Goal: Information Seeking & Learning: Learn about a topic

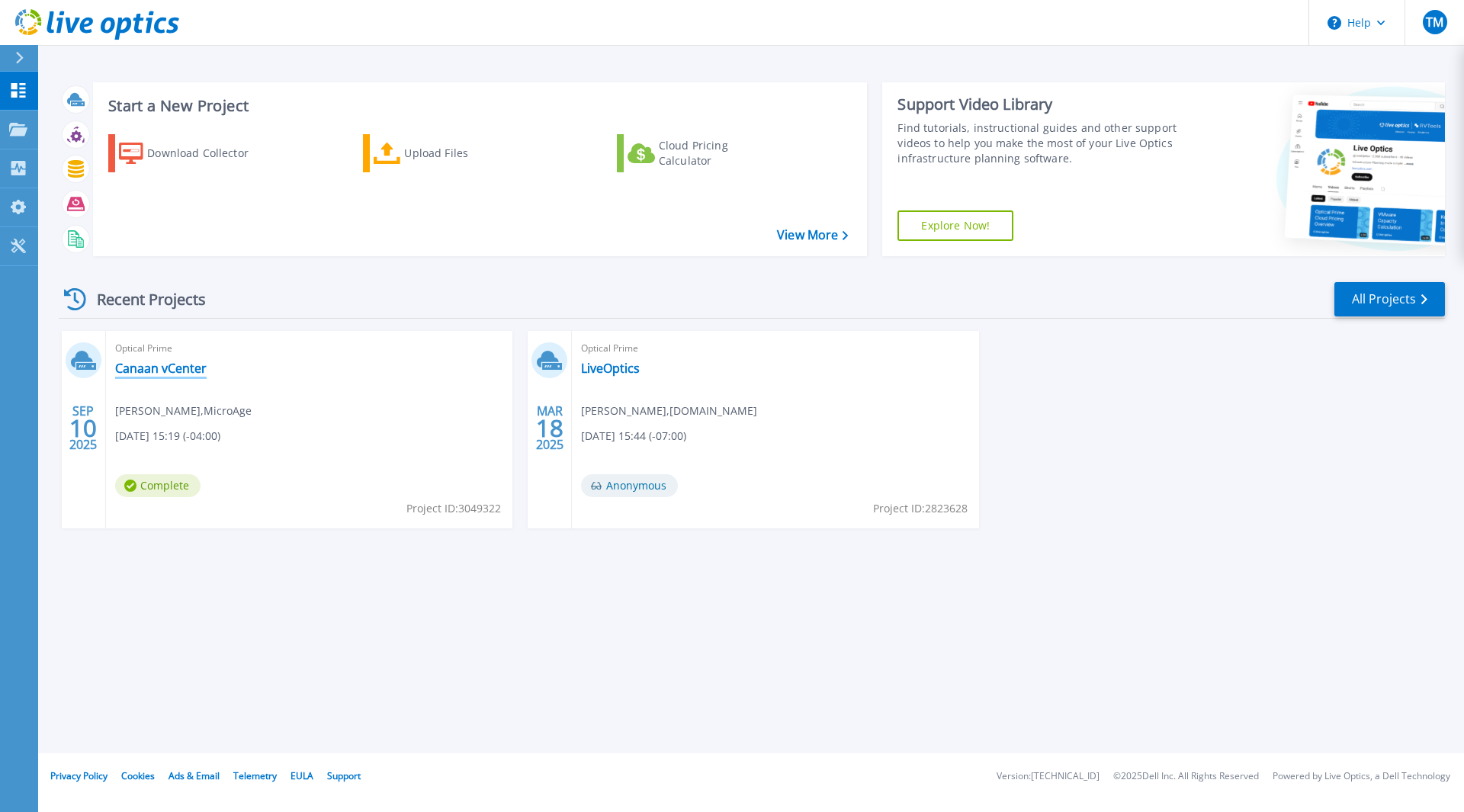
click at [182, 370] on link "Canaan vCenter" at bounding box center [161, 367] width 92 height 15
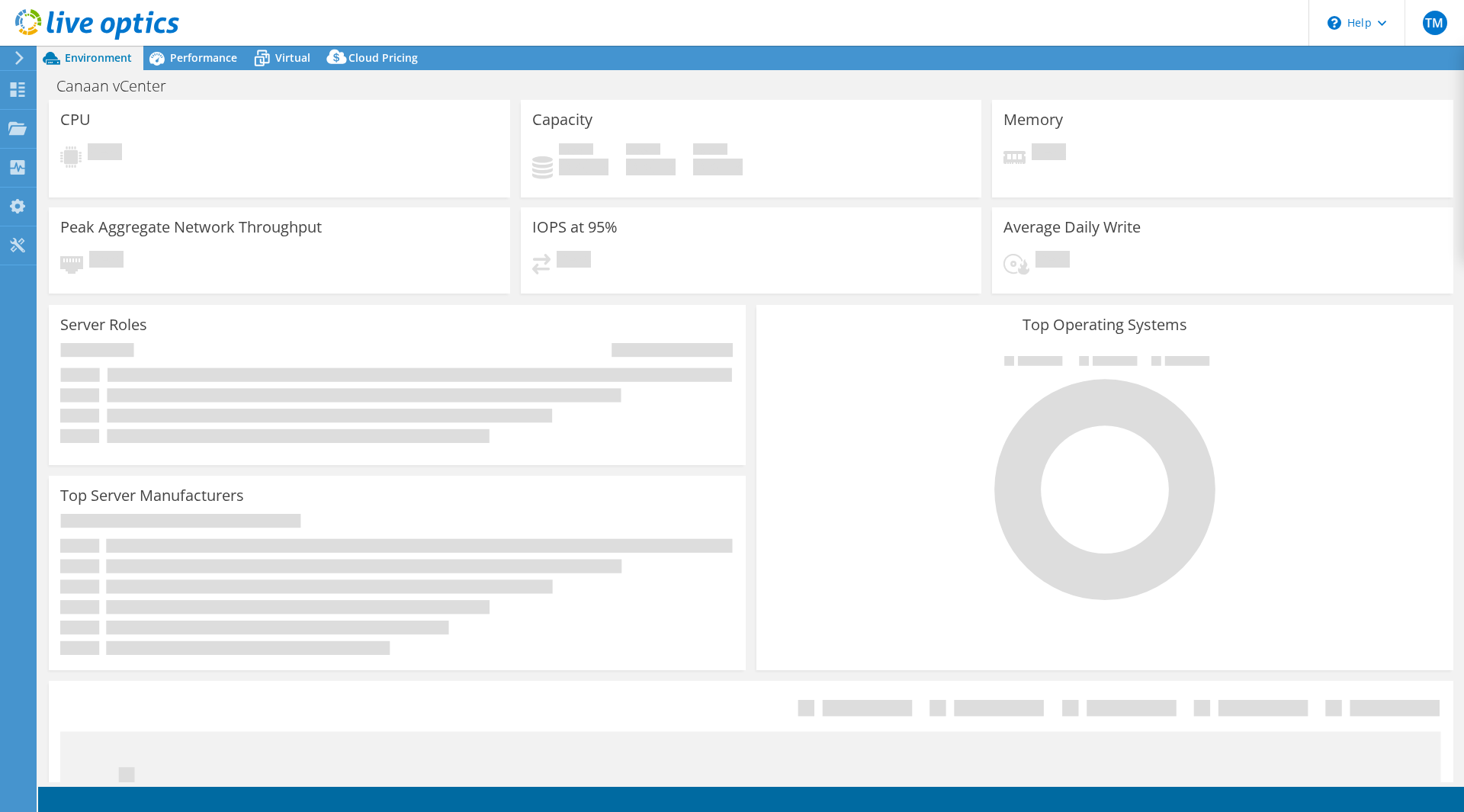
select select "USD"
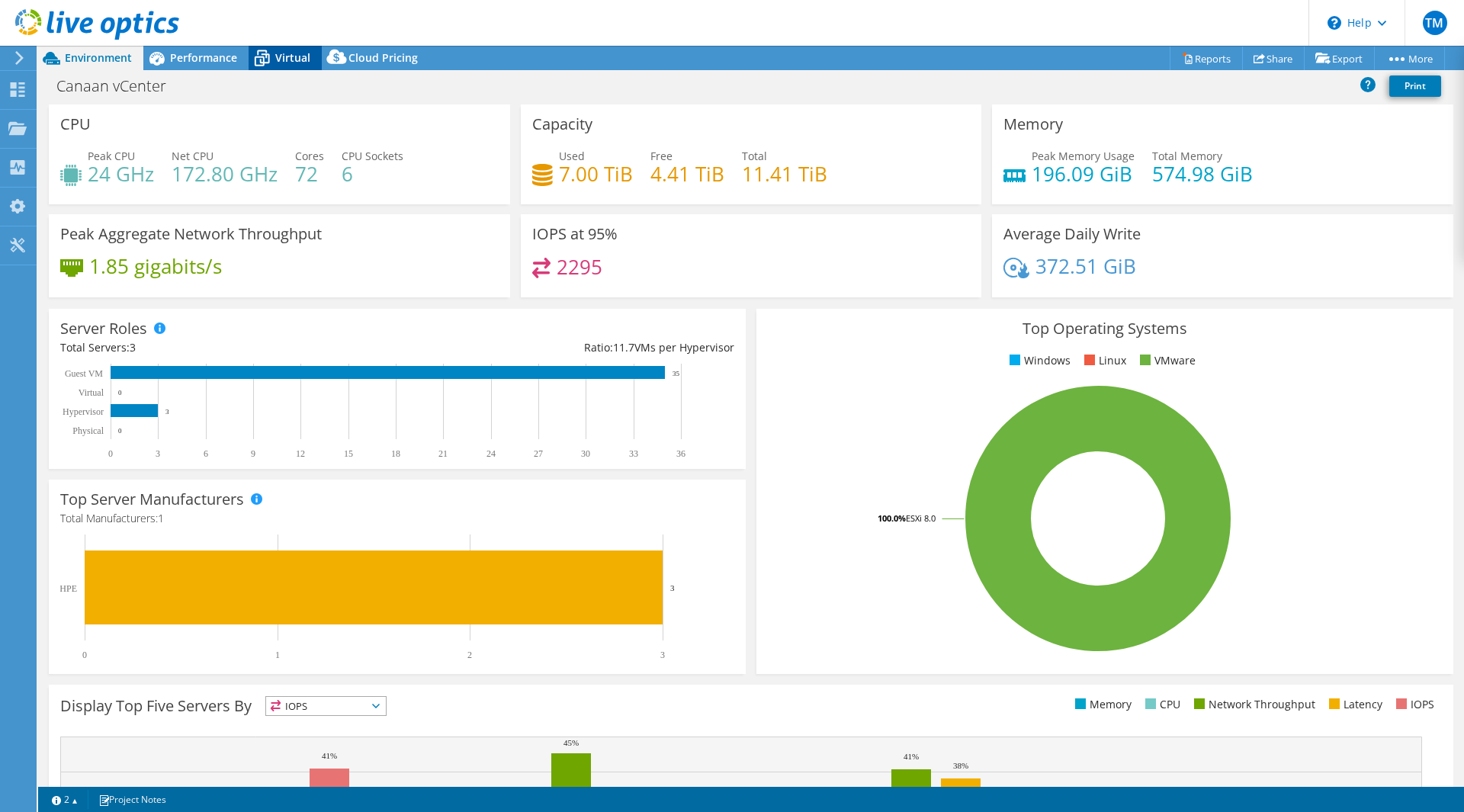
click at [292, 54] on span "Virtual" at bounding box center [292, 57] width 35 height 15
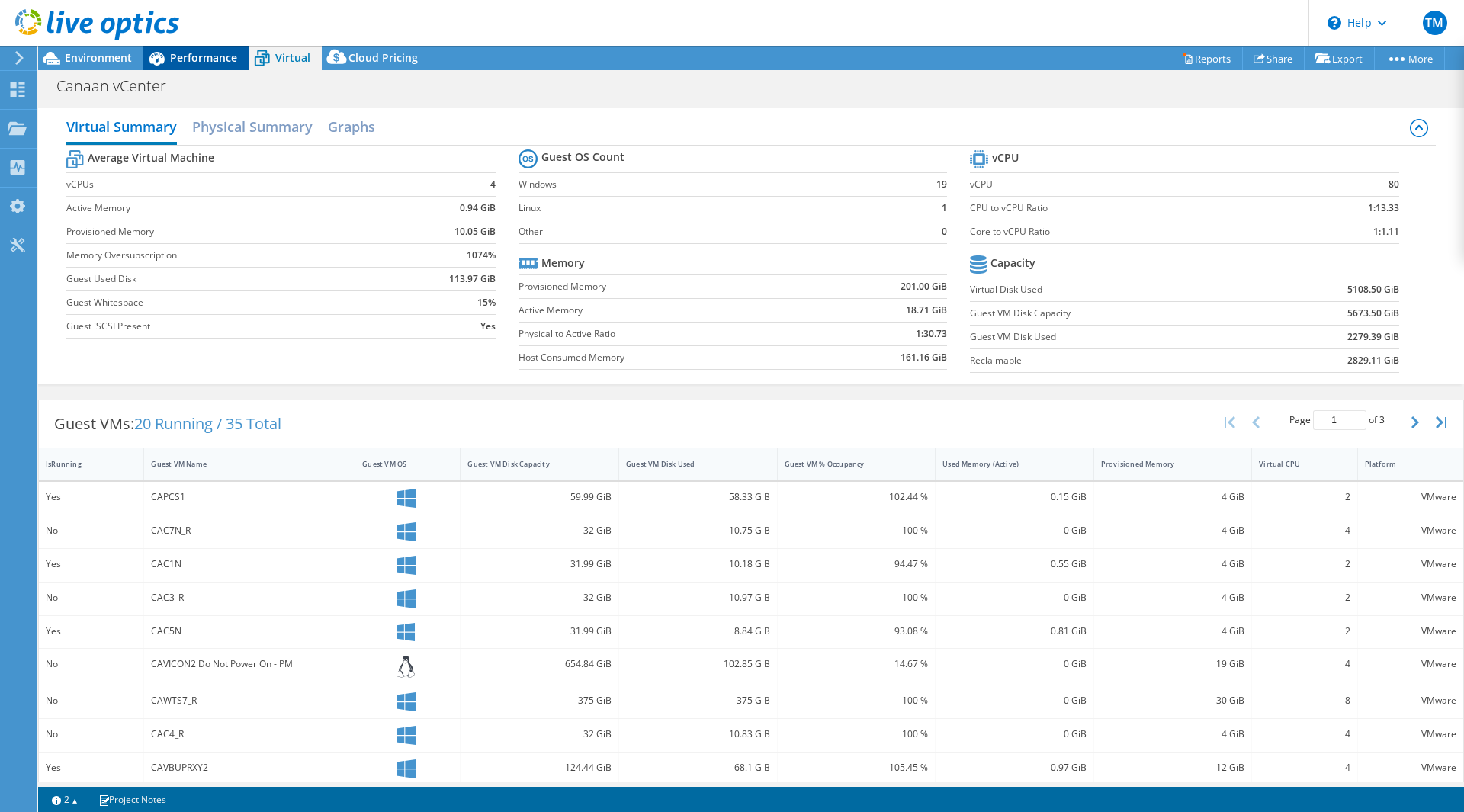
click at [199, 54] on span "Performance" at bounding box center [203, 57] width 67 height 15
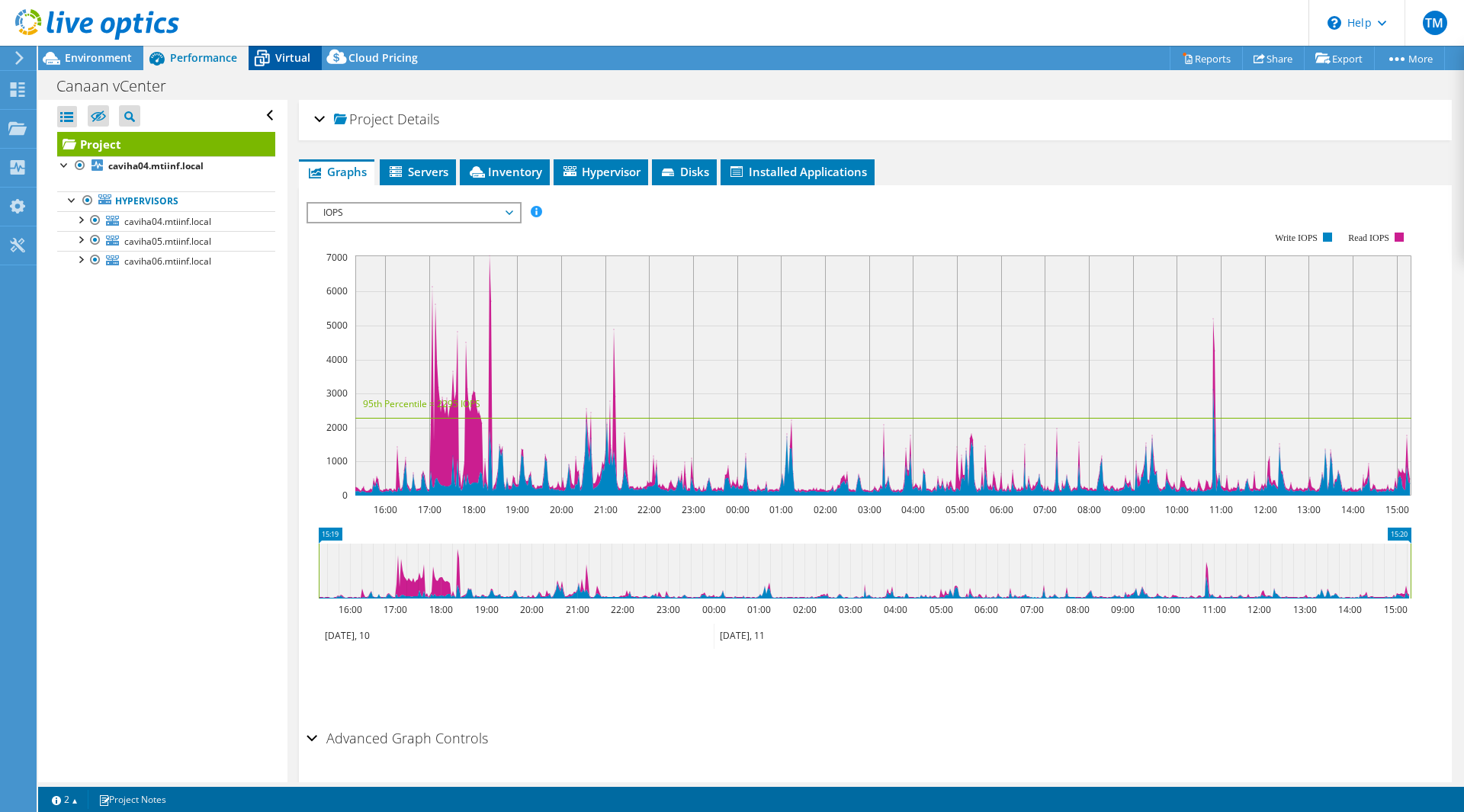
click at [289, 63] on span "Virtual" at bounding box center [292, 57] width 35 height 15
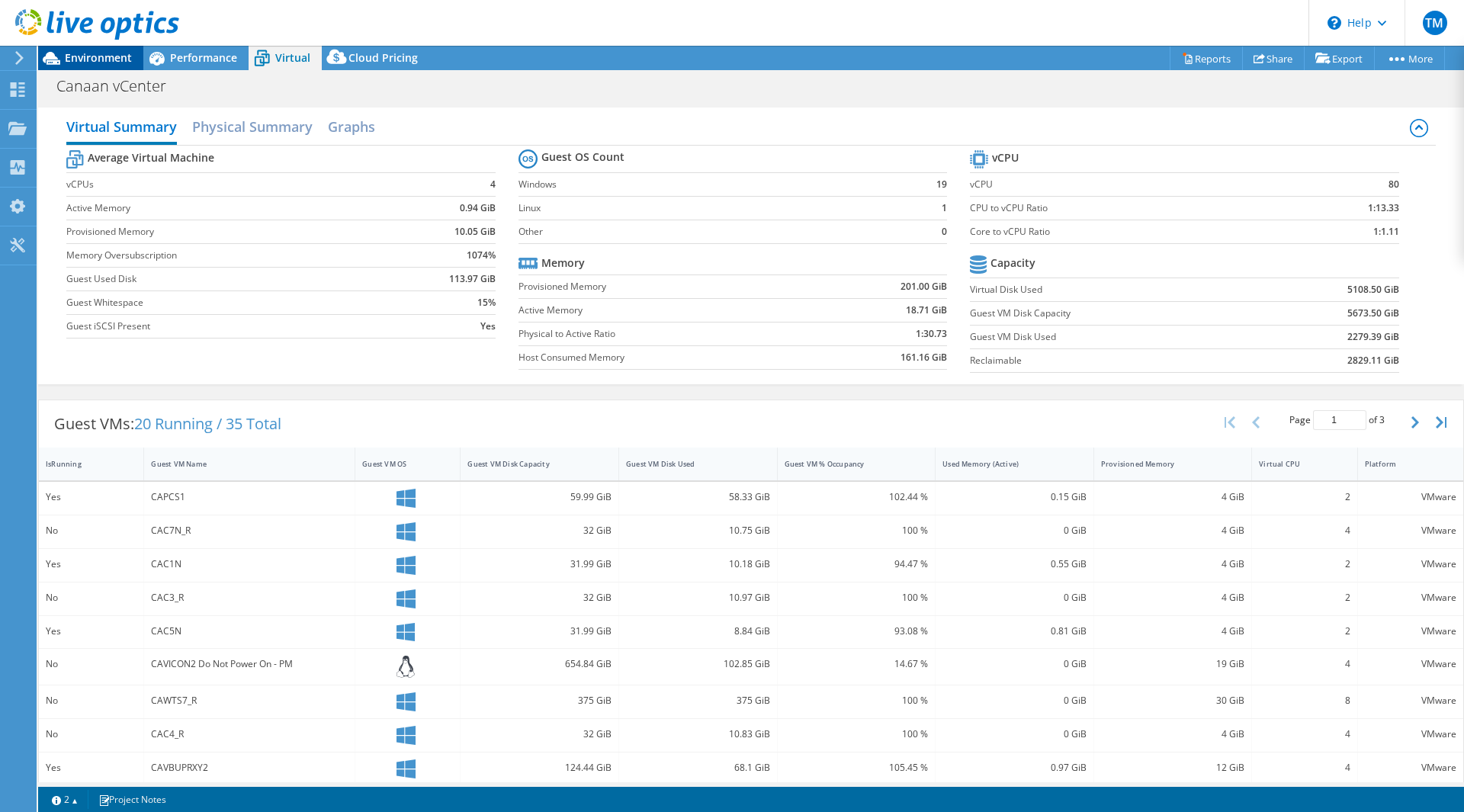
click at [92, 58] on span "Environment" at bounding box center [98, 57] width 67 height 15
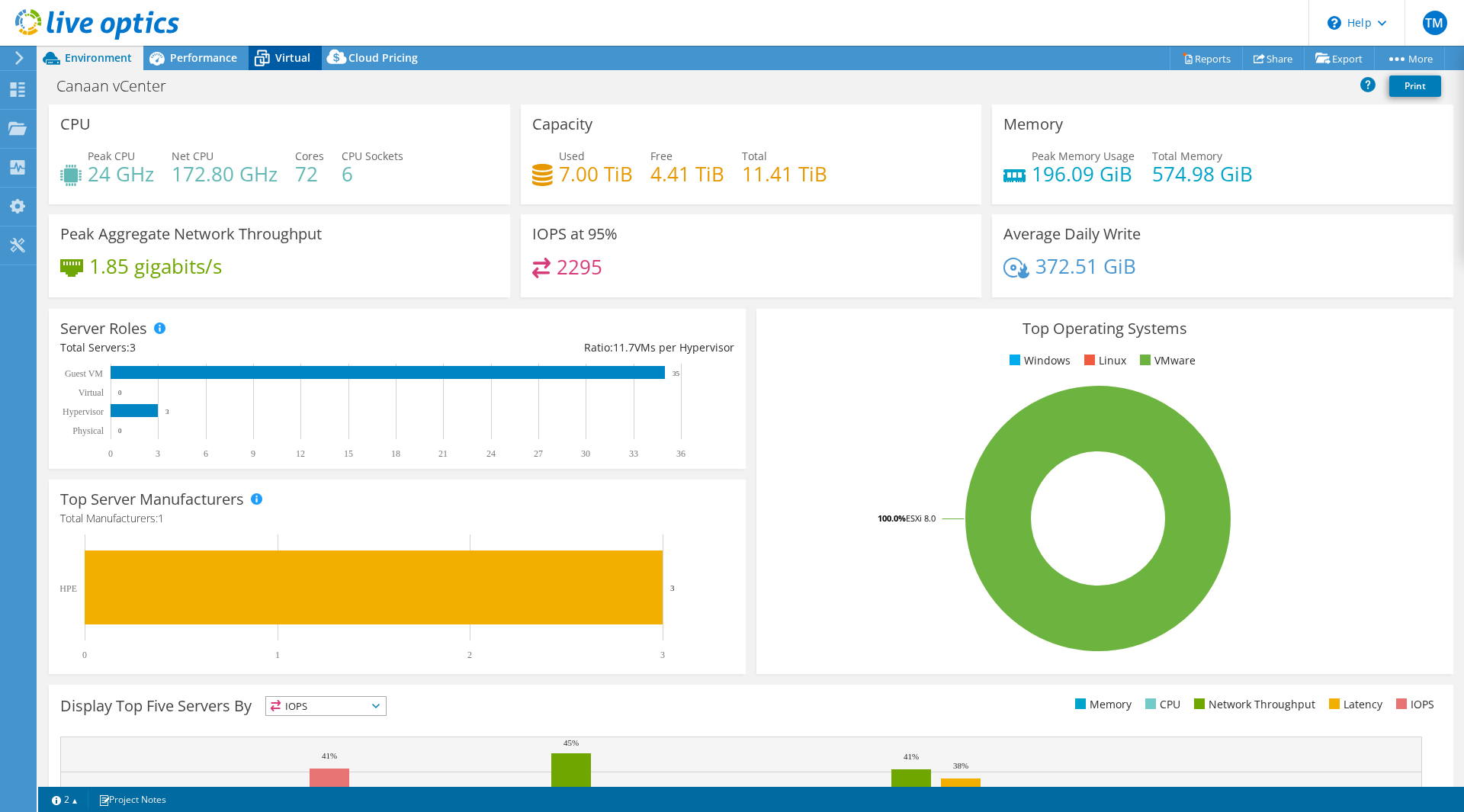
click at [290, 58] on span "Virtual" at bounding box center [292, 57] width 35 height 15
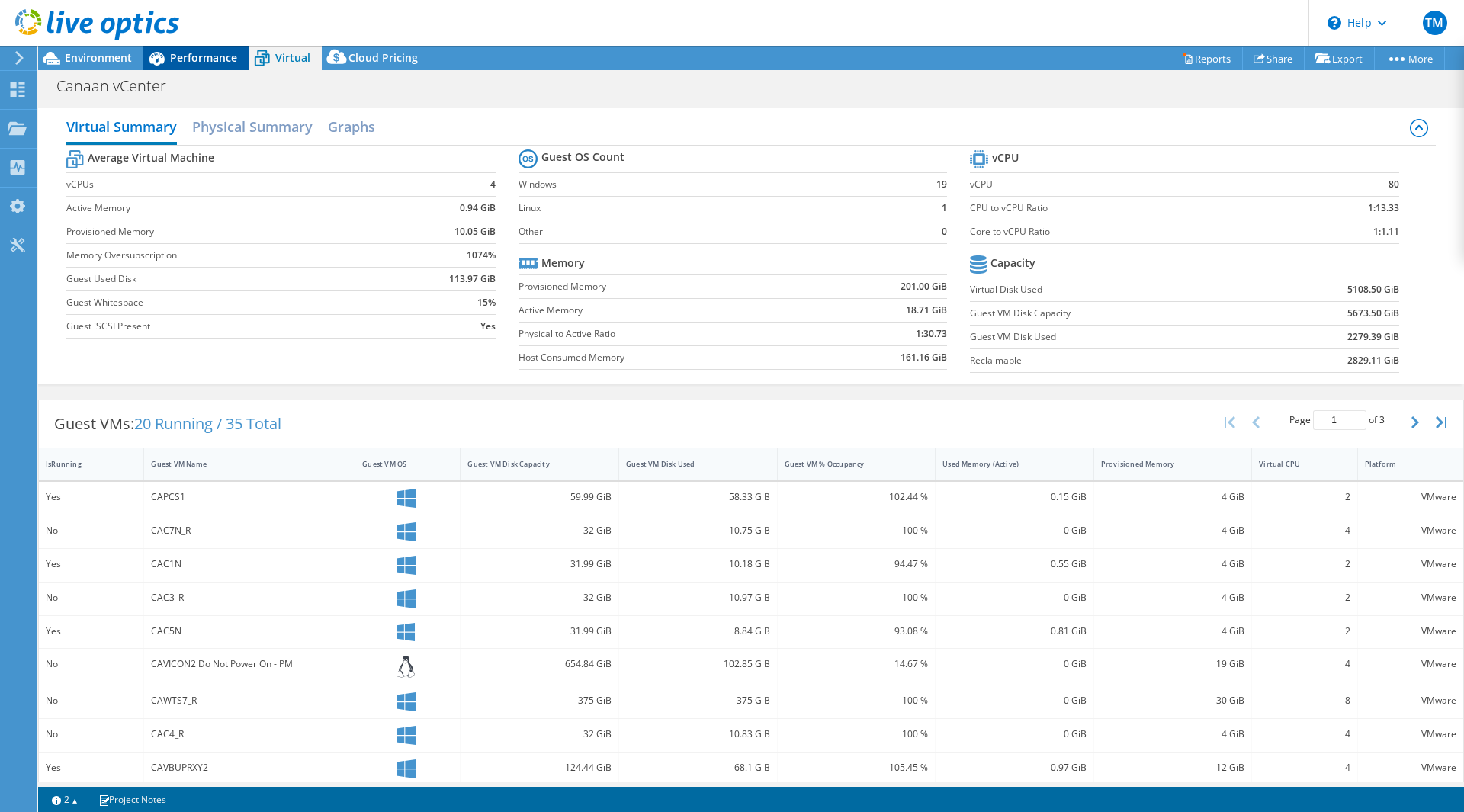
click at [190, 52] on span "Performance" at bounding box center [203, 57] width 67 height 15
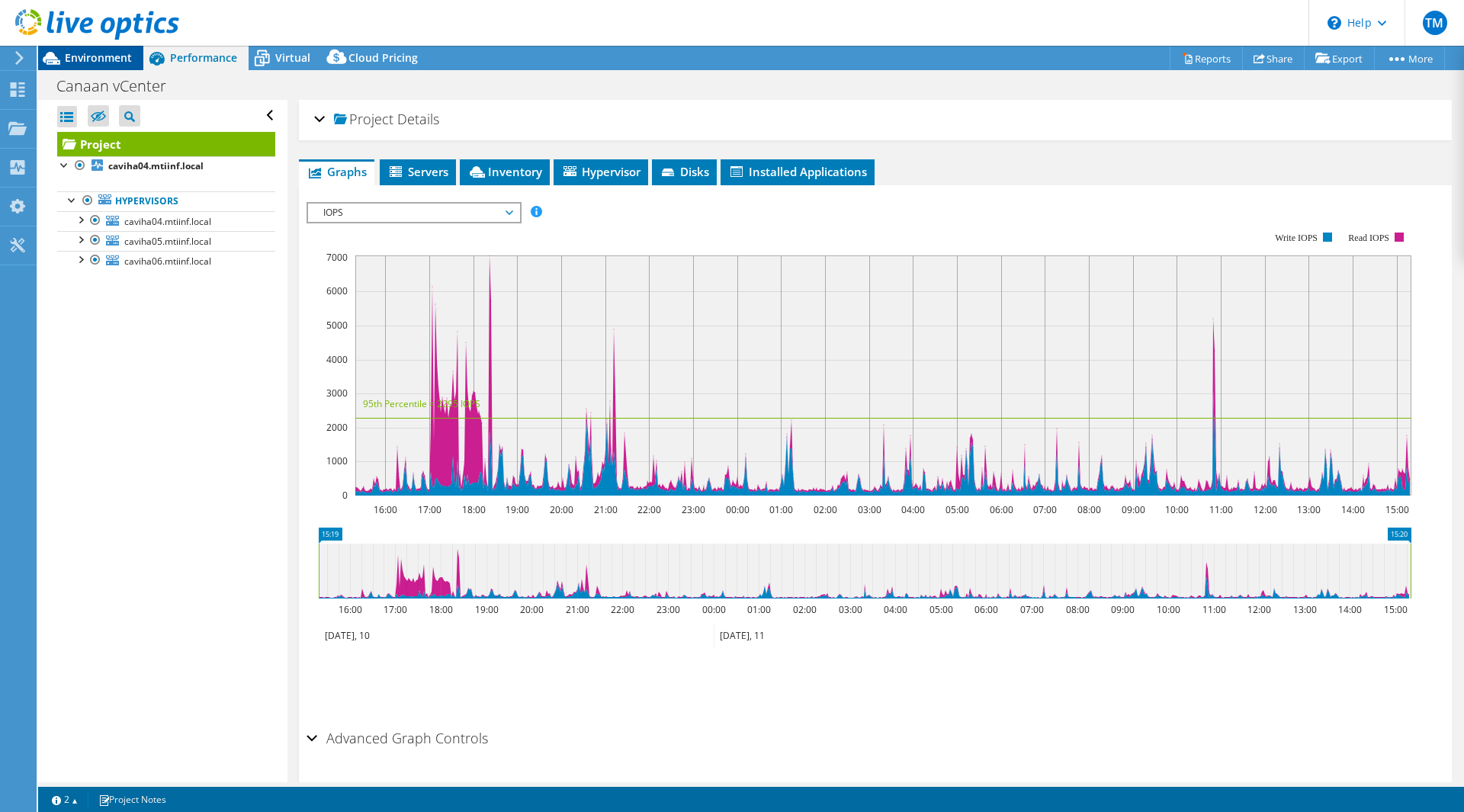
click at [90, 53] on span "Environment" at bounding box center [98, 57] width 67 height 15
